Goal: Task Accomplishment & Management: Manage account settings

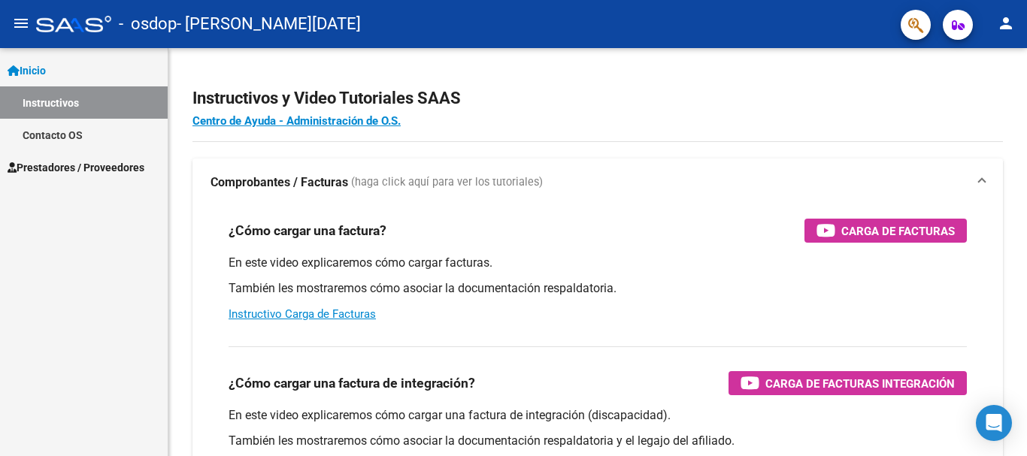
click at [997, 23] on mat-icon "person" at bounding box center [1006, 23] width 18 height 18
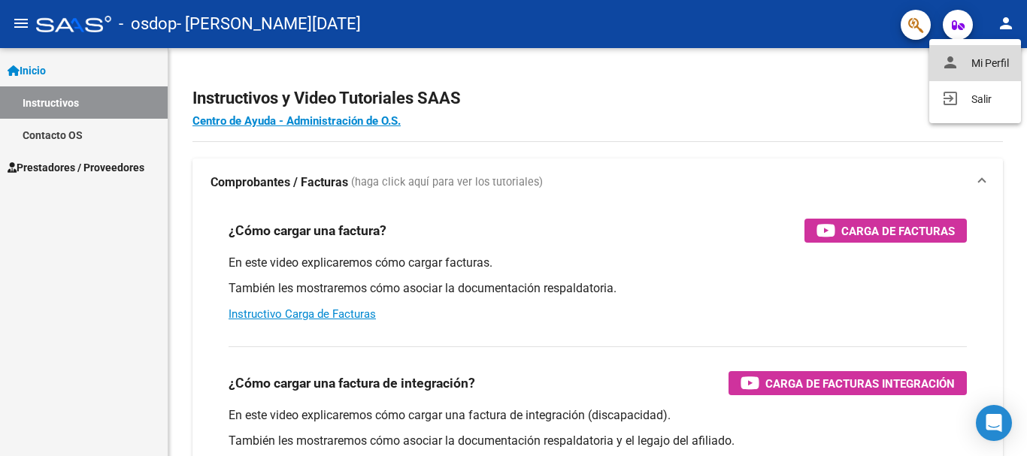
click at [993, 61] on button "person Mi Perfil" at bounding box center [975, 63] width 92 height 36
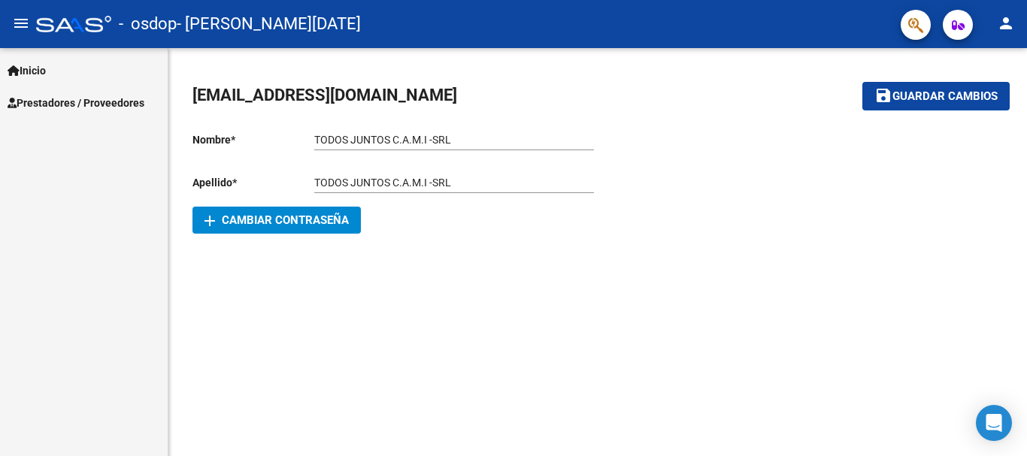
click at [582, 306] on mat-sidenav-content "todosjuntos-admi@hotmail.com save Guardar cambios Nombre * TODOS JUNTOS C.A.M.I…" at bounding box center [597, 252] width 858 height 408
click at [227, 28] on span "- [PERSON_NAME][DATE]" at bounding box center [269, 24] width 184 height 33
drag, startPoint x: 817, startPoint y: 262, endPoint x: 582, endPoint y: 214, distance: 239.2
click at [816, 262] on div "todosjuntos-admi@hotmail.com save Guardar cambios Nombre * TODOS JUNTOS C.A.M.I…" at bounding box center [597, 159] width 858 height 222
click at [49, 28] on div at bounding box center [73, 24] width 75 height 17
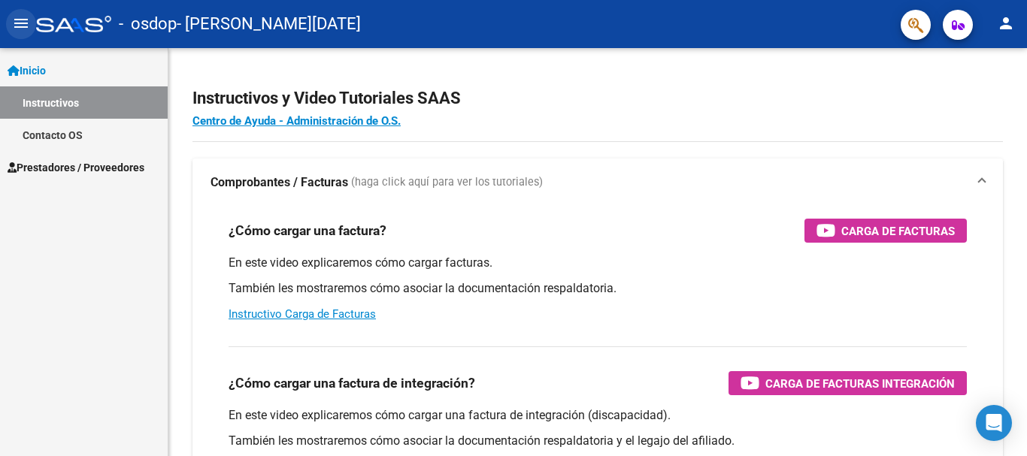
click at [20, 29] on mat-icon "menu" at bounding box center [21, 23] width 18 height 18
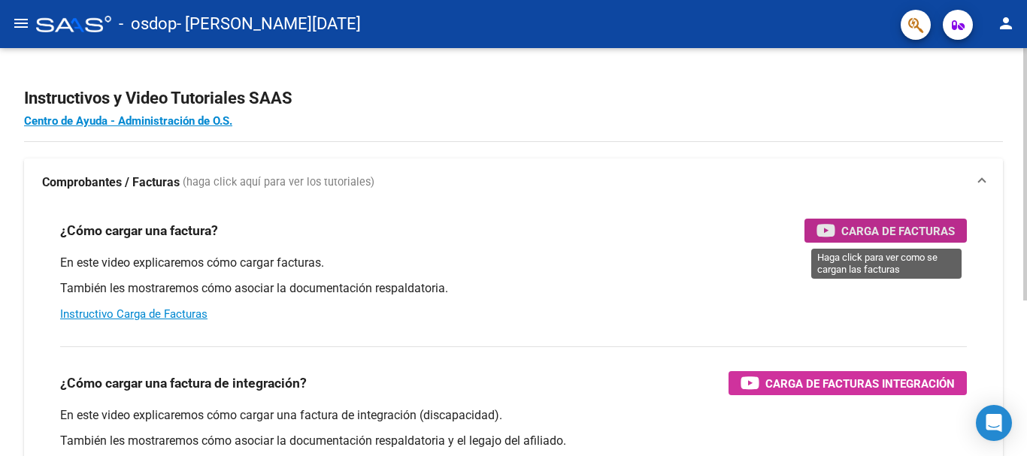
click at [892, 234] on span "Carga de Facturas" at bounding box center [897, 231] width 113 height 19
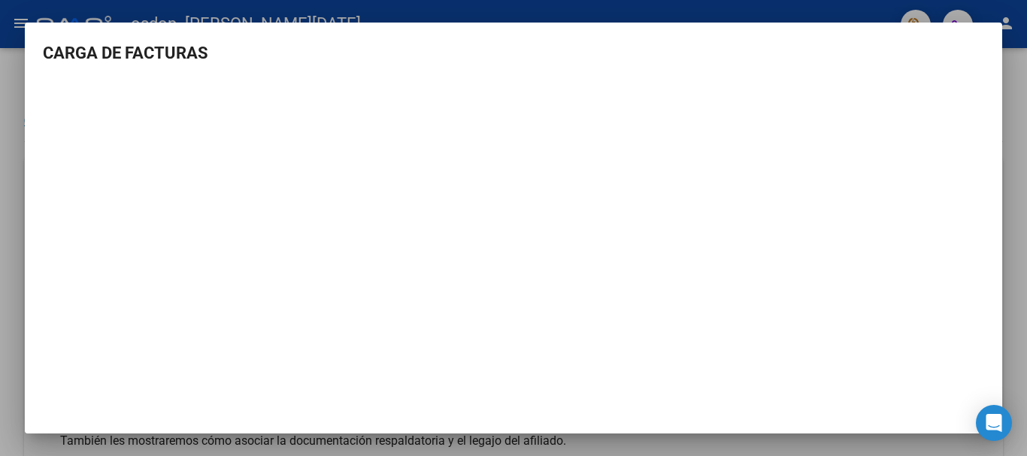
scroll to position [2, 0]
click at [1012, 200] on div at bounding box center [513, 228] width 1027 height 456
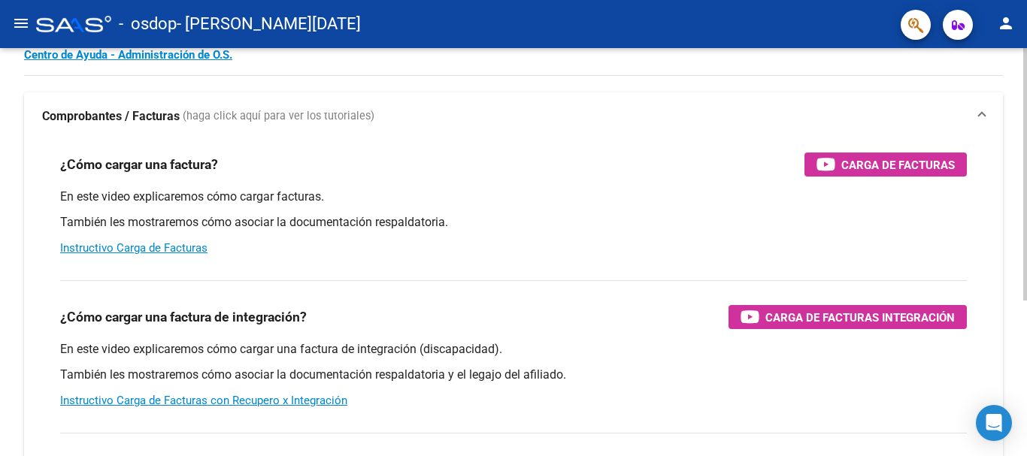
scroll to position [150, 0]
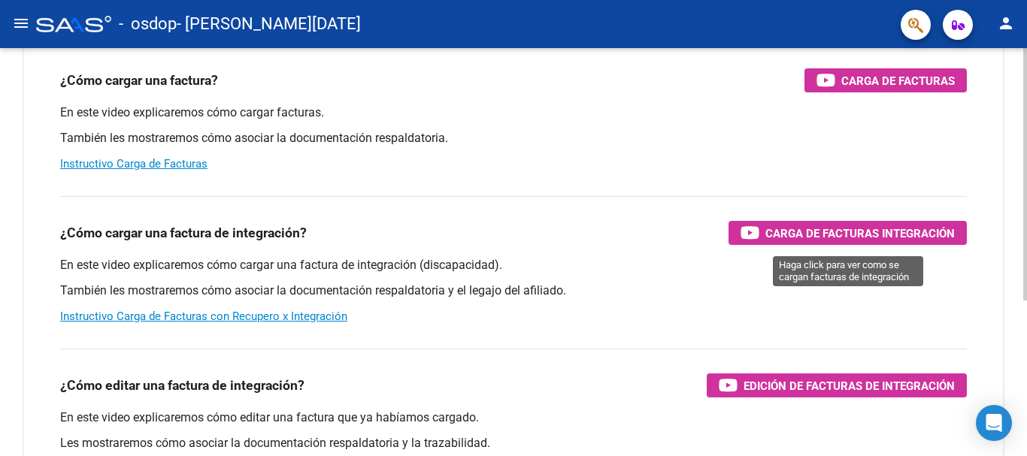
click at [918, 236] on span "Carga de Facturas Integración" at bounding box center [859, 233] width 189 height 19
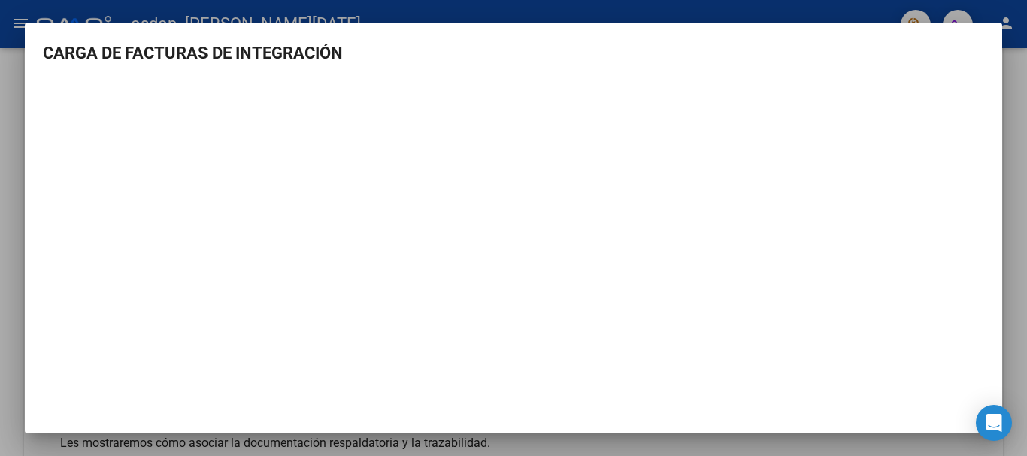
scroll to position [2, 0]
click at [753, 42] on h3 "CARGA DE FACTURAS DE INTEGRACIÓN" at bounding box center [513, 51] width 941 height 25
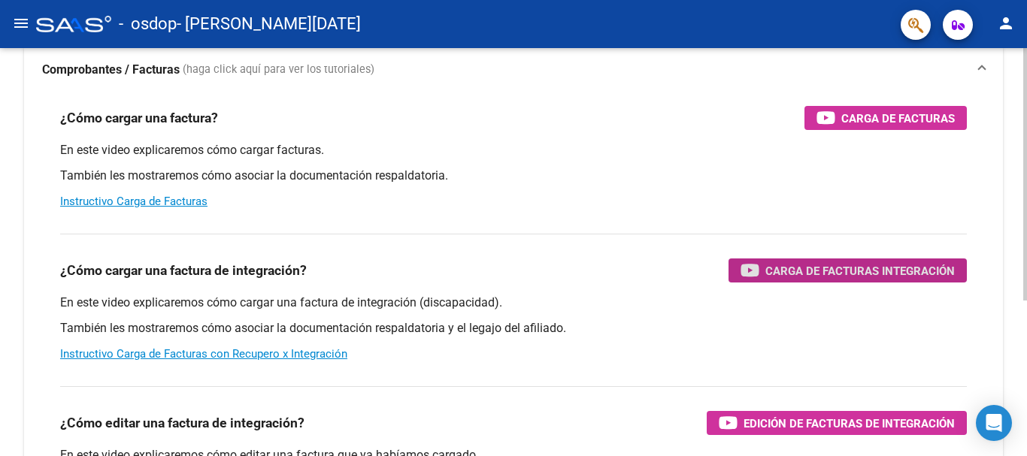
scroll to position [0, 0]
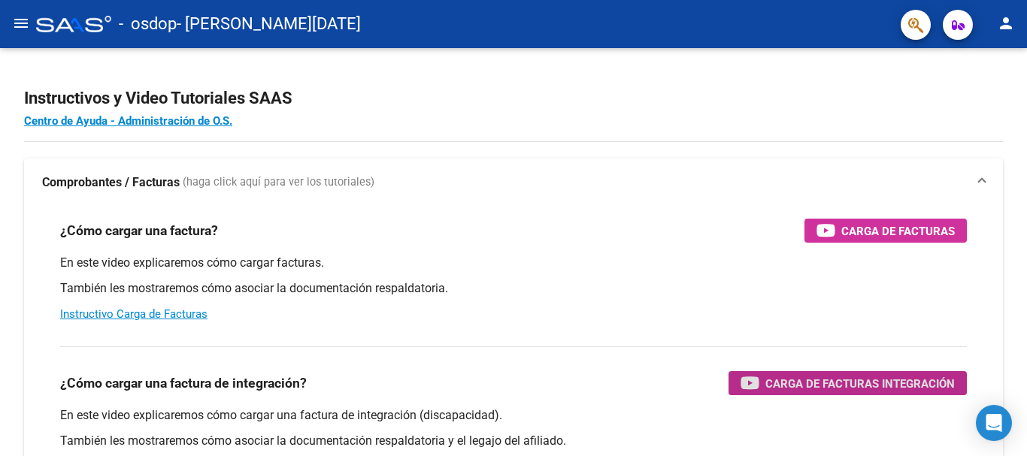
click at [14, 27] on mat-icon "menu" at bounding box center [21, 23] width 18 height 18
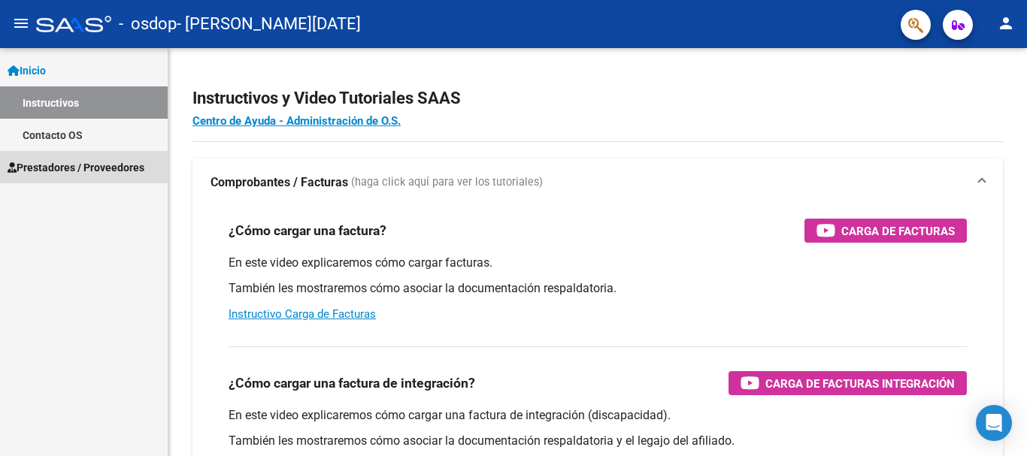
click at [55, 162] on span "Prestadores / Proveedores" at bounding box center [76, 167] width 137 height 17
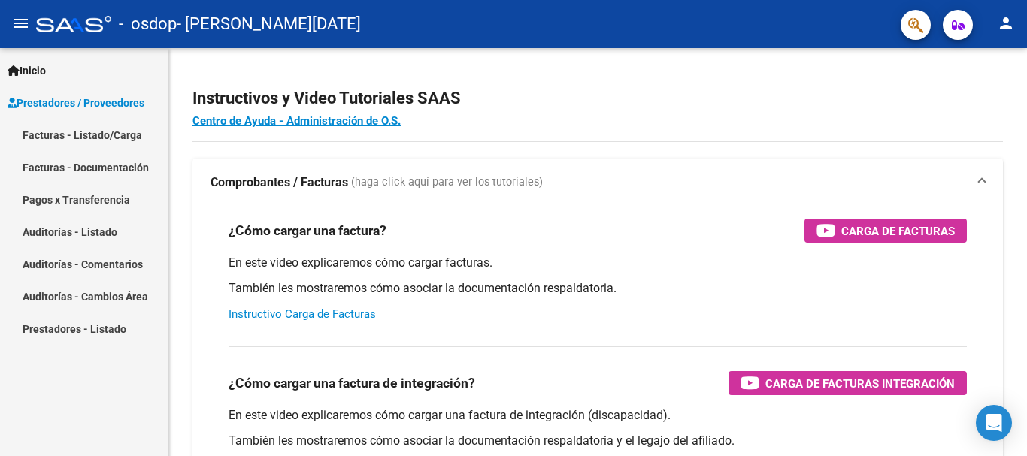
click at [322, 35] on span "- [PERSON_NAME][DATE]" at bounding box center [269, 24] width 184 height 33
click at [322, 30] on span "- [PERSON_NAME][DATE]" at bounding box center [269, 24] width 184 height 33
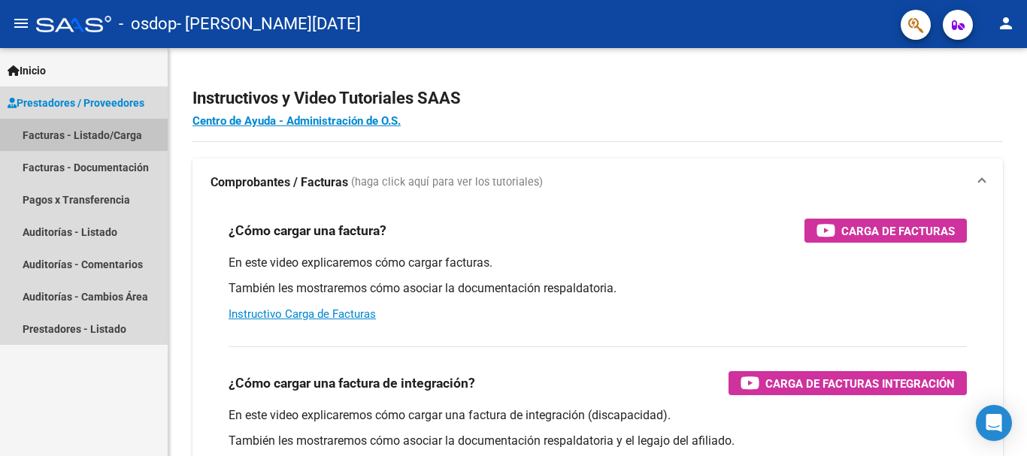
click at [110, 144] on link "Facturas - Listado/Carga" at bounding box center [84, 135] width 168 height 32
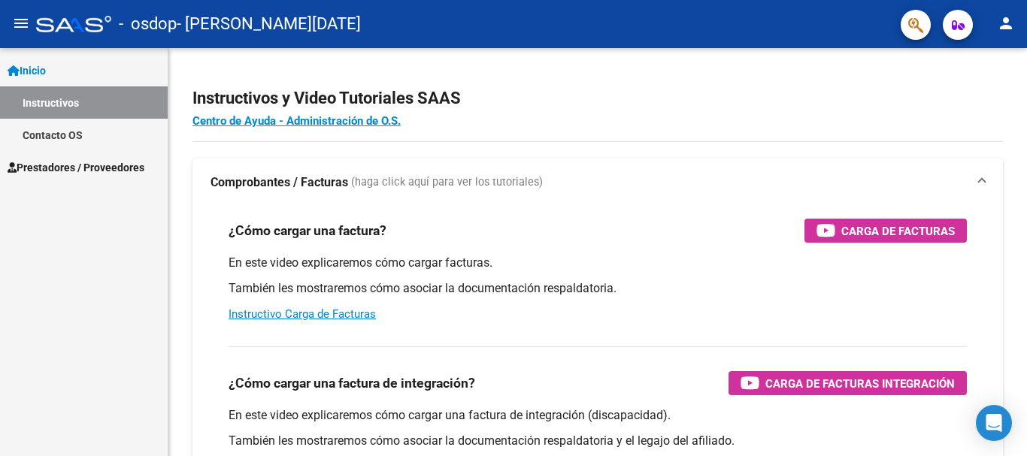
click at [336, 22] on span "- [PERSON_NAME][DATE]" at bounding box center [269, 24] width 184 height 33
click at [913, 35] on span "button" at bounding box center [915, 25] width 15 height 31
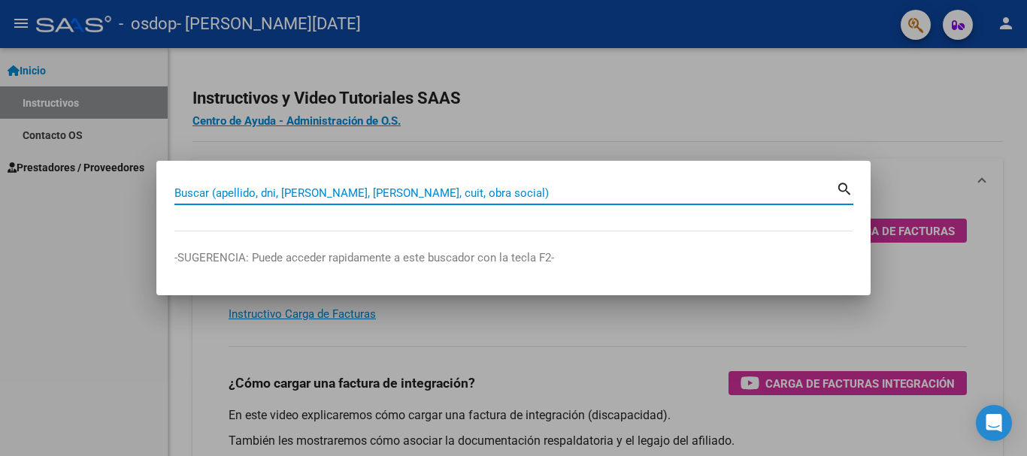
click at [642, 139] on div at bounding box center [513, 228] width 1027 height 456
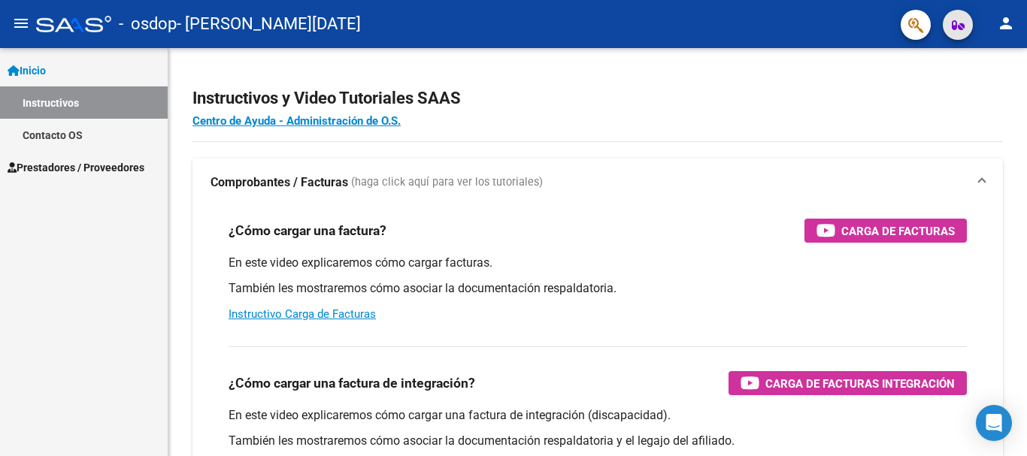
click at [968, 28] on button "button" at bounding box center [957, 25] width 30 height 30
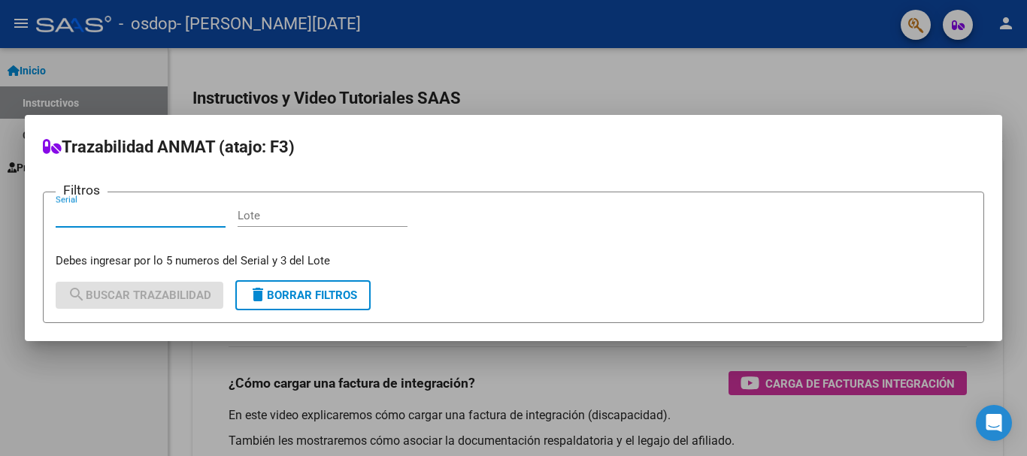
click at [864, 93] on div at bounding box center [513, 228] width 1027 height 456
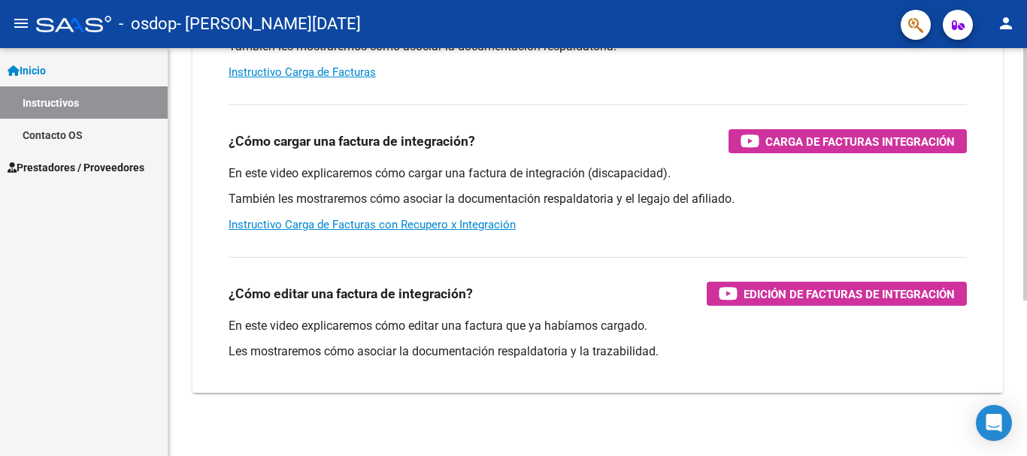
scroll to position [251, 0]
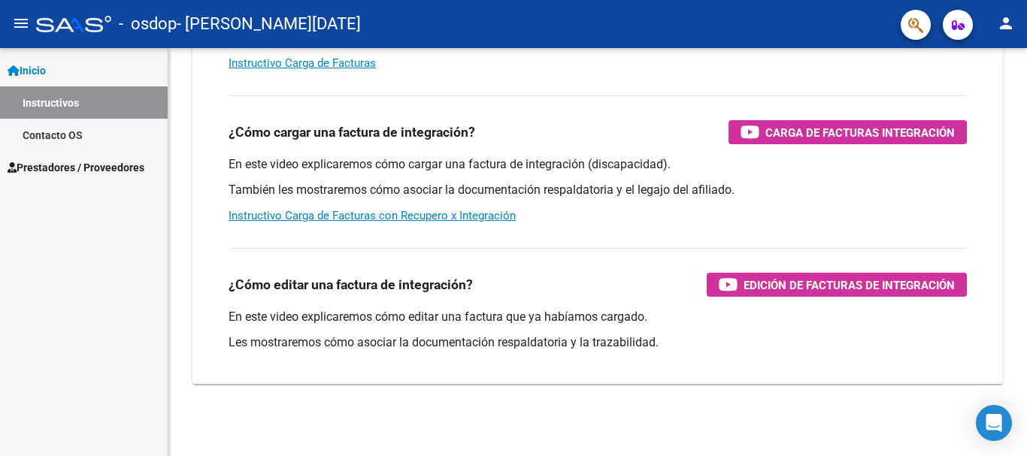
click at [46, 74] on span "Inicio" at bounding box center [27, 70] width 38 height 17
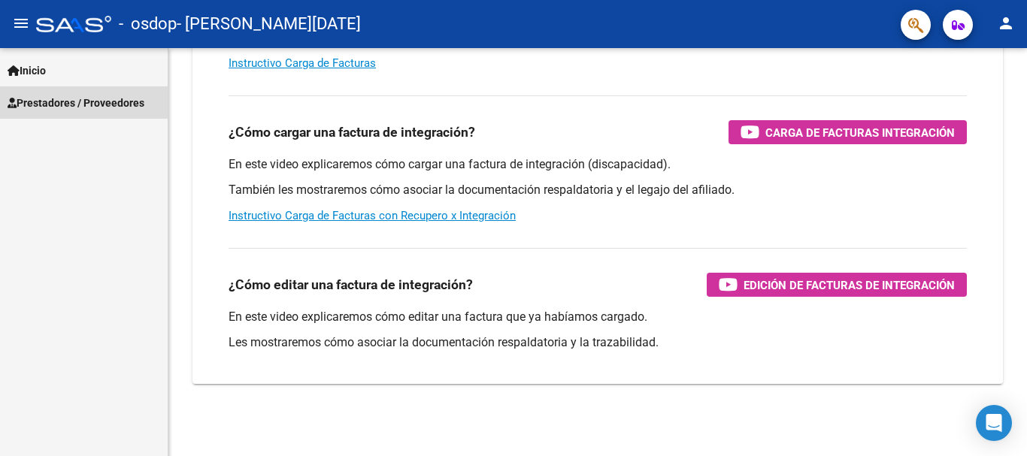
click at [95, 110] on span "Prestadores / Proveedores" at bounding box center [76, 103] width 137 height 17
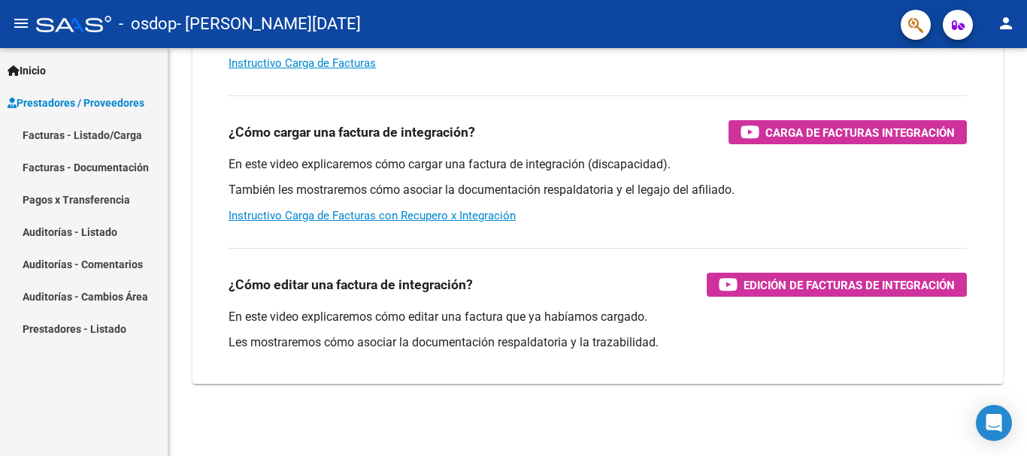
click at [92, 135] on link "Facturas - Listado/Carga" at bounding box center [84, 135] width 168 height 32
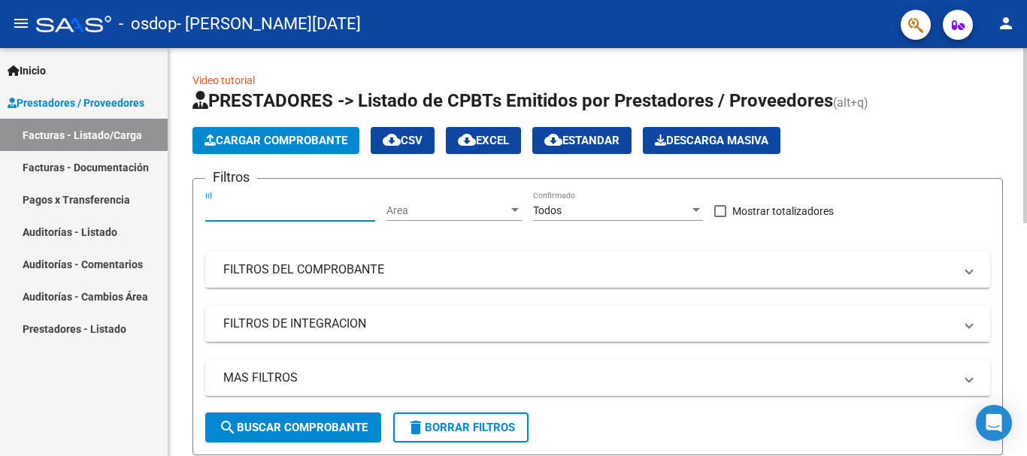
click at [241, 216] on input "Id" at bounding box center [290, 210] width 170 height 13
click at [120, 162] on link "Facturas - Documentación" at bounding box center [84, 167] width 168 height 32
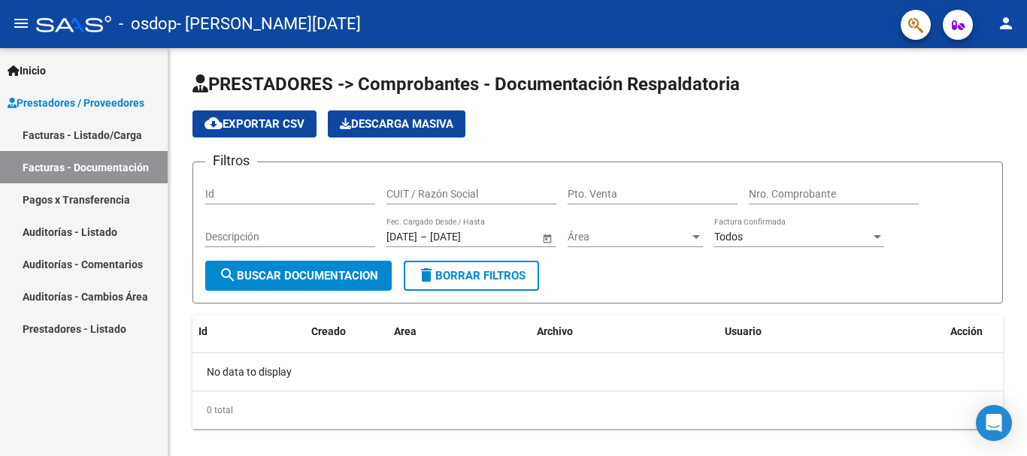
click at [108, 199] on link "Pagos x Transferencia" at bounding box center [84, 199] width 168 height 32
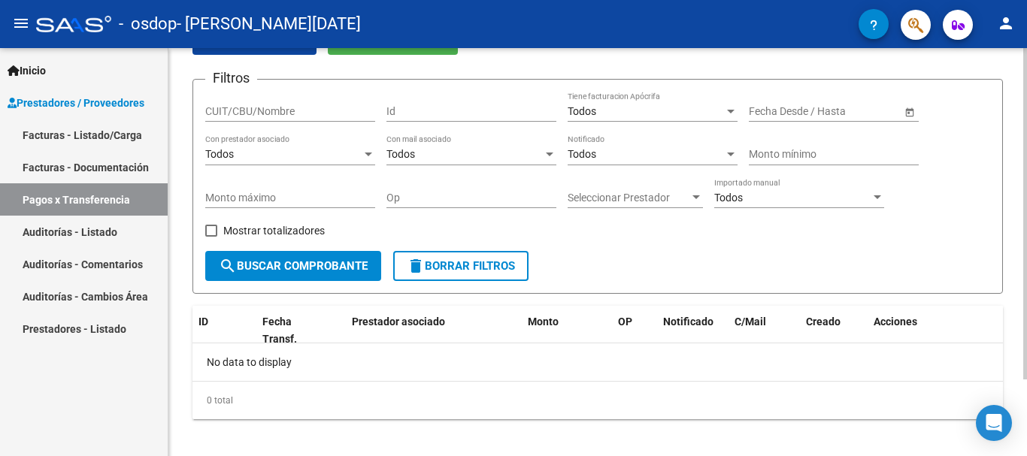
scroll to position [95, 0]
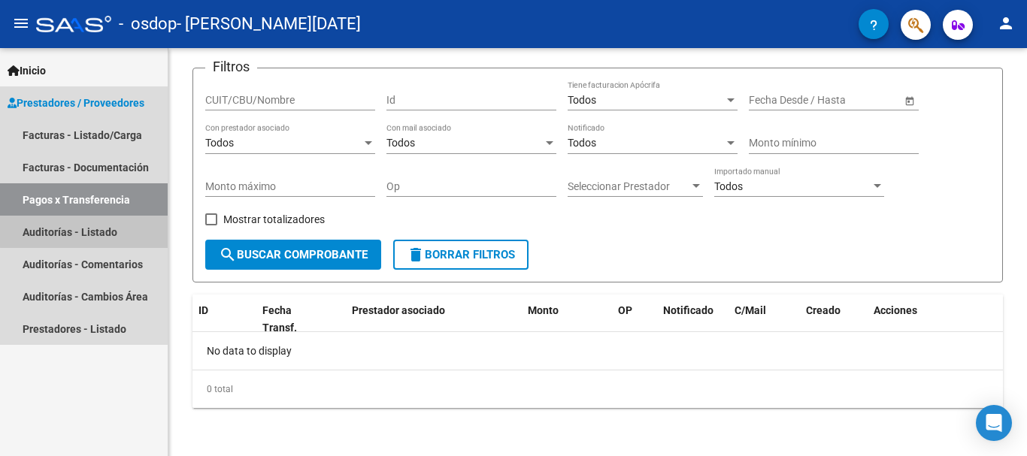
click at [123, 229] on link "Auditorías - Listado" at bounding box center [84, 232] width 168 height 32
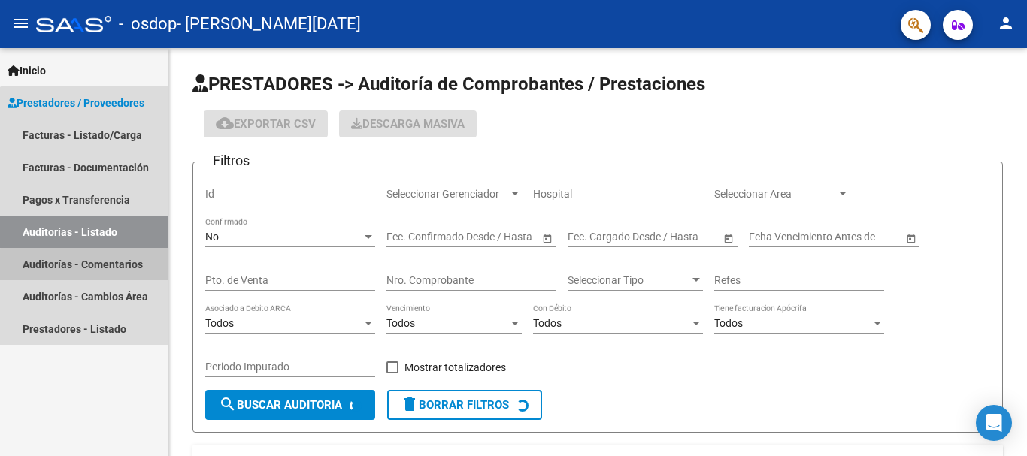
click at [129, 268] on link "Auditorías - Comentarios" at bounding box center [84, 264] width 168 height 32
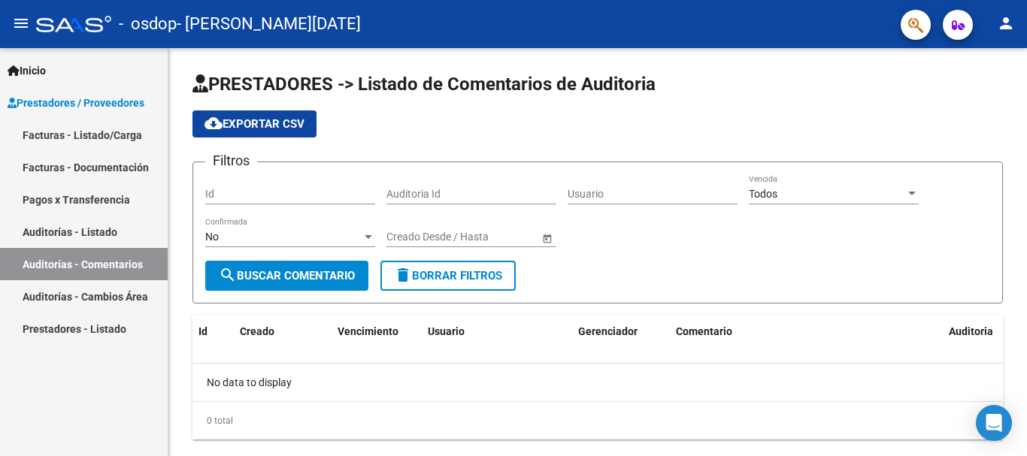
click at [77, 123] on link "Facturas - Listado/Carga" at bounding box center [84, 135] width 168 height 32
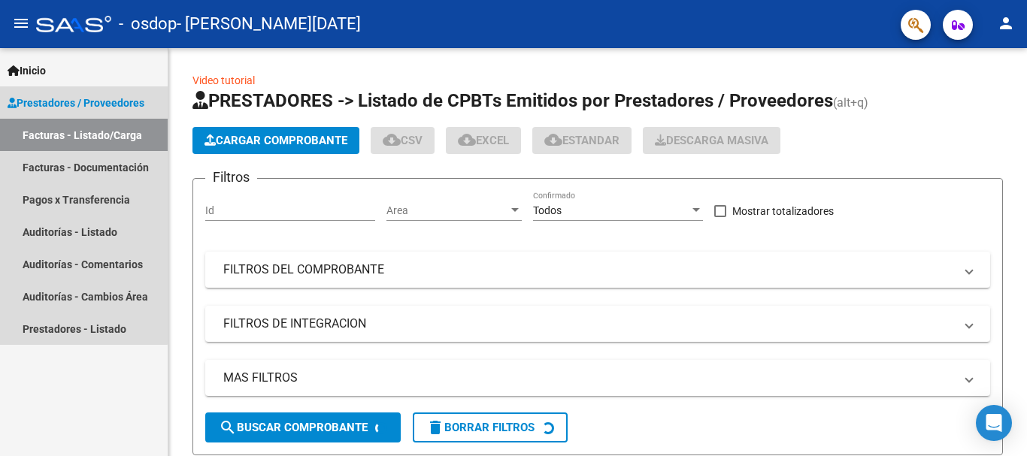
click at [81, 107] on span "Prestadores / Proveedores" at bounding box center [76, 103] width 137 height 17
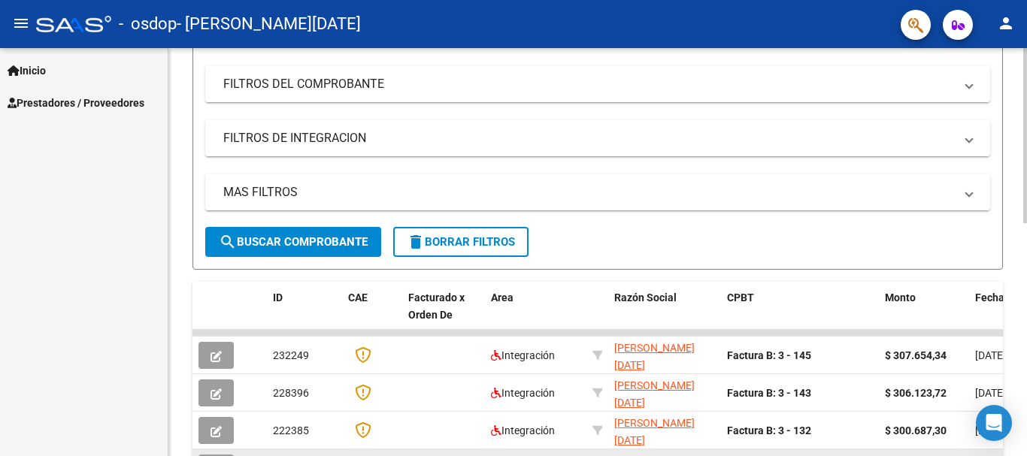
scroll to position [225, 0]
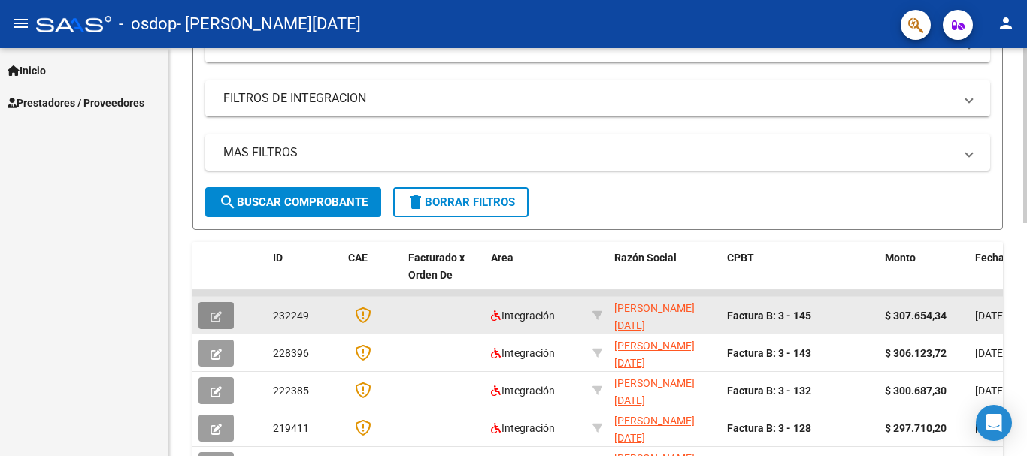
click at [214, 322] on icon "button" at bounding box center [215, 316] width 11 height 11
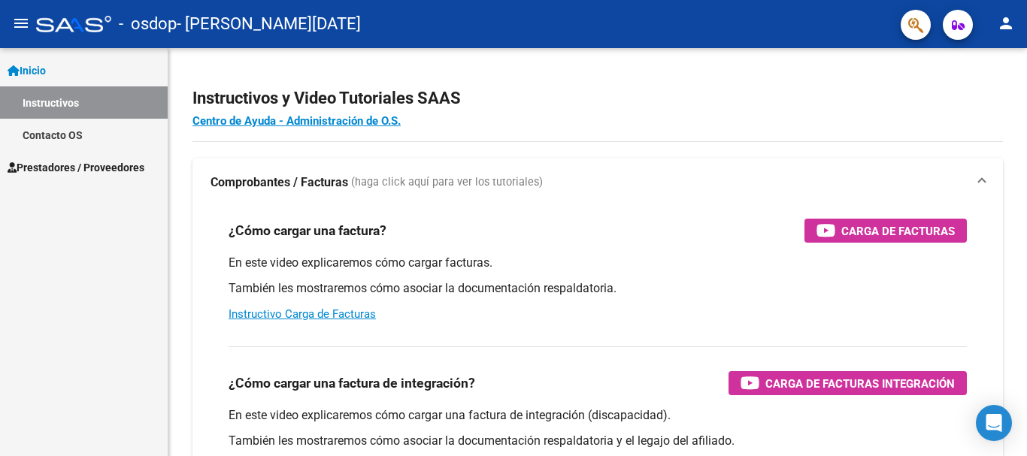
click at [1005, 20] on mat-icon "person" at bounding box center [1006, 23] width 18 height 18
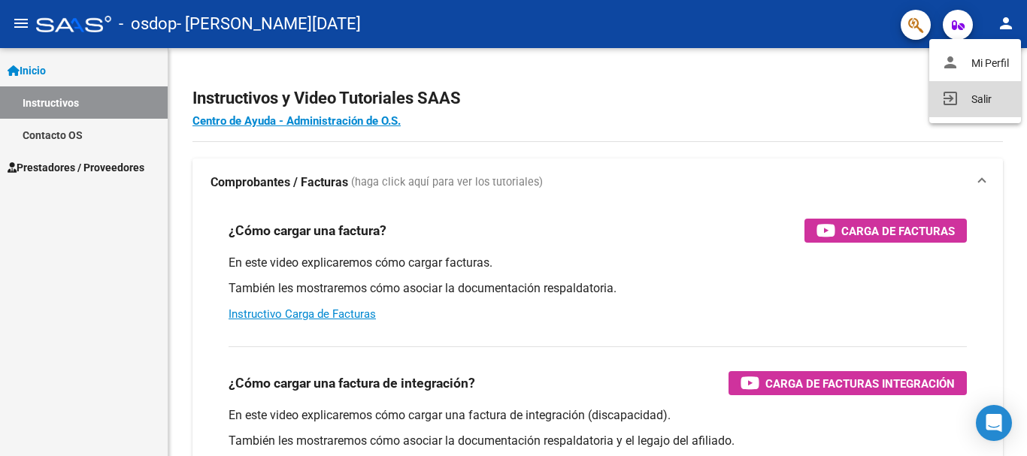
click at [985, 108] on button "exit_to_app Salir" at bounding box center [975, 99] width 92 height 36
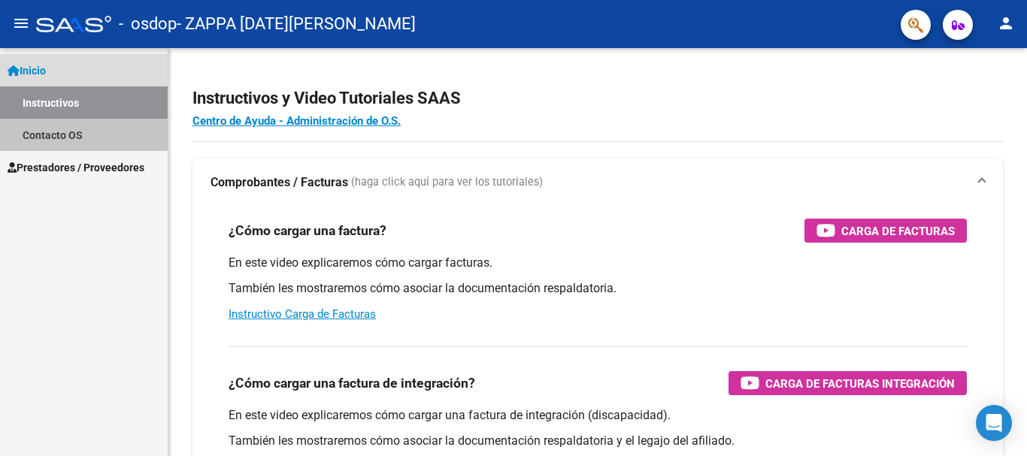
click at [82, 138] on link "Contacto OS" at bounding box center [84, 135] width 168 height 32
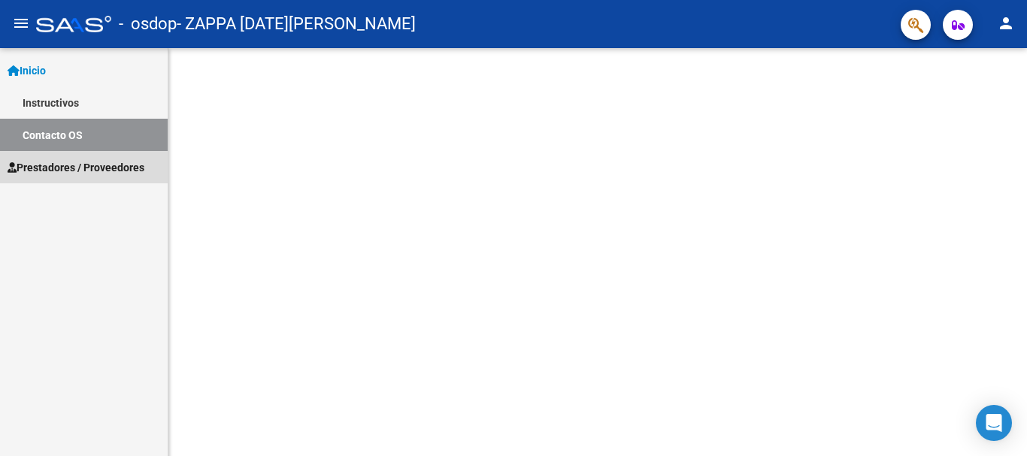
click at [89, 177] on link "Prestadores / Proveedores" at bounding box center [84, 167] width 168 height 32
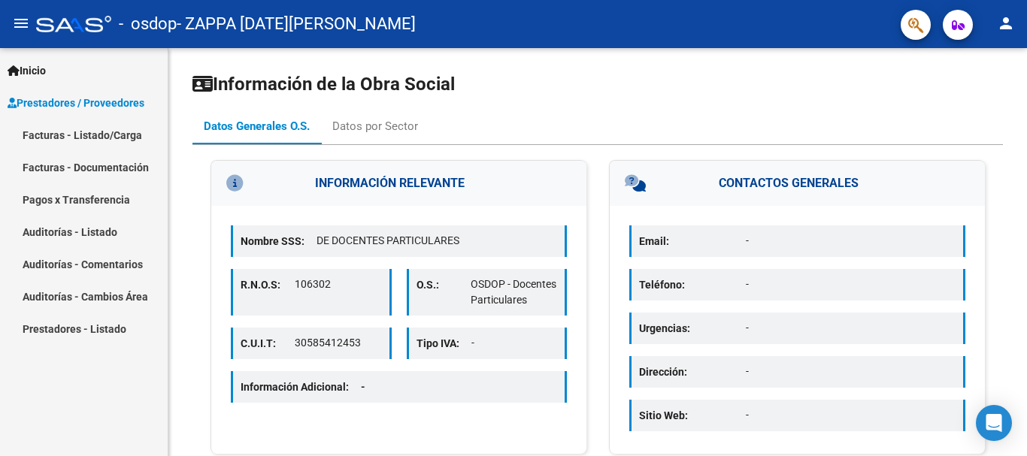
click at [91, 138] on link "Facturas - Listado/Carga" at bounding box center [84, 135] width 168 height 32
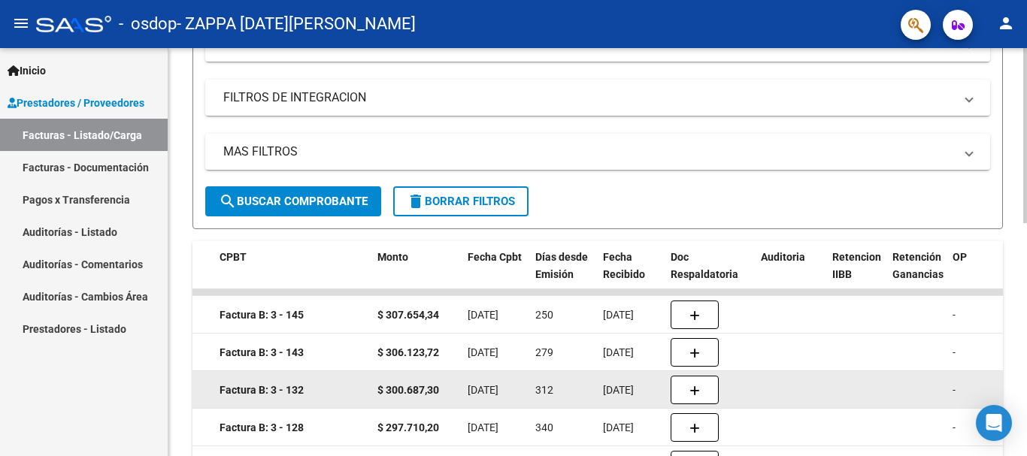
scroll to position [225, 0]
